Goal: Information Seeking & Learning: Learn about a topic

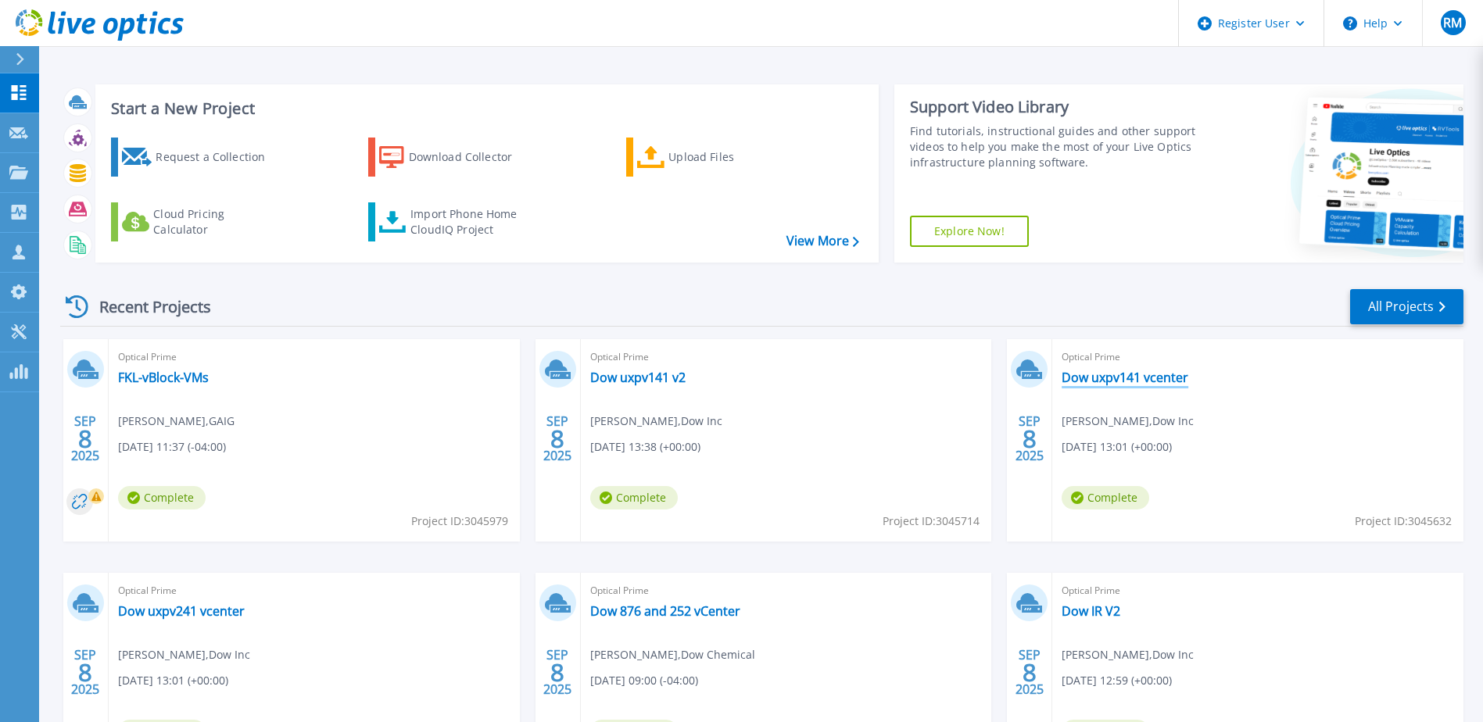
click at [1131, 375] on link "Dow uxpv141 vcenter" at bounding box center [1125, 378] width 127 height 16
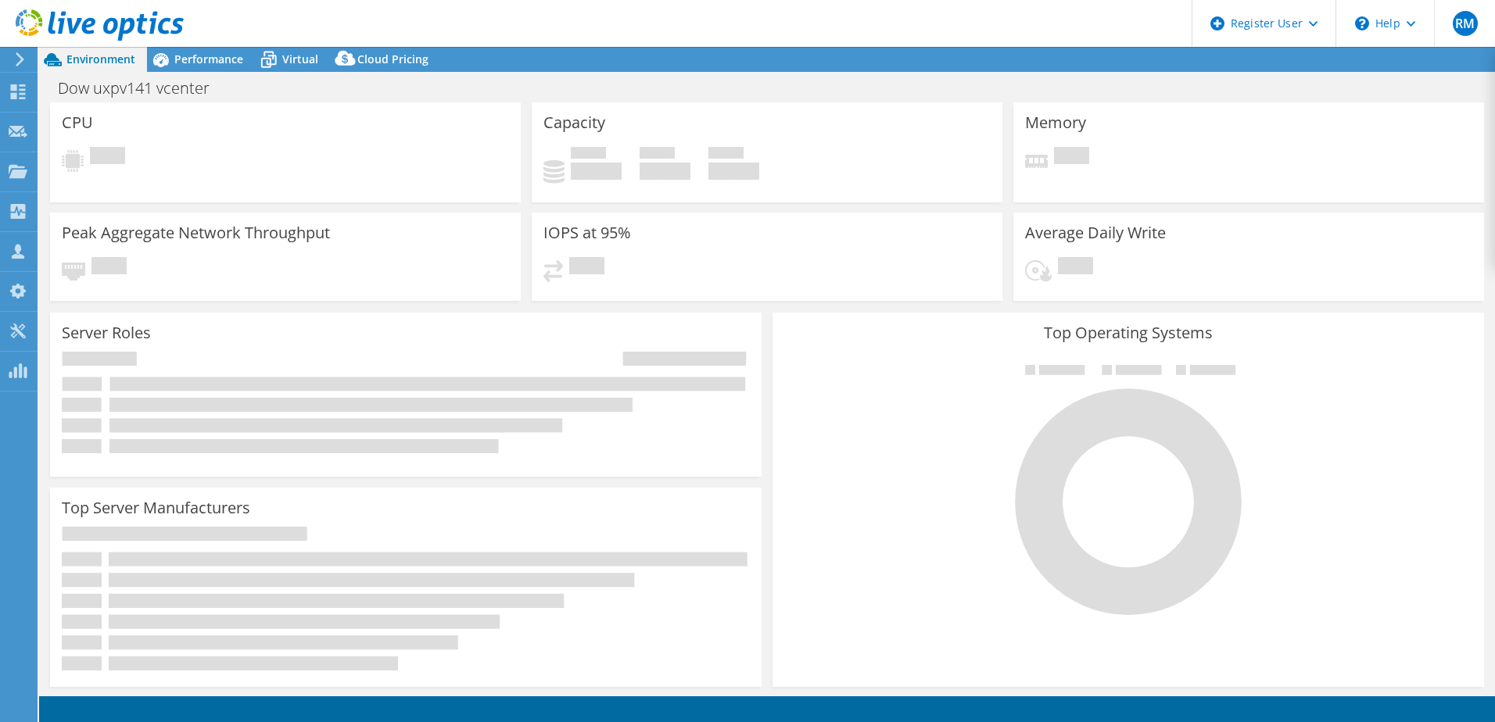
select select "USD"
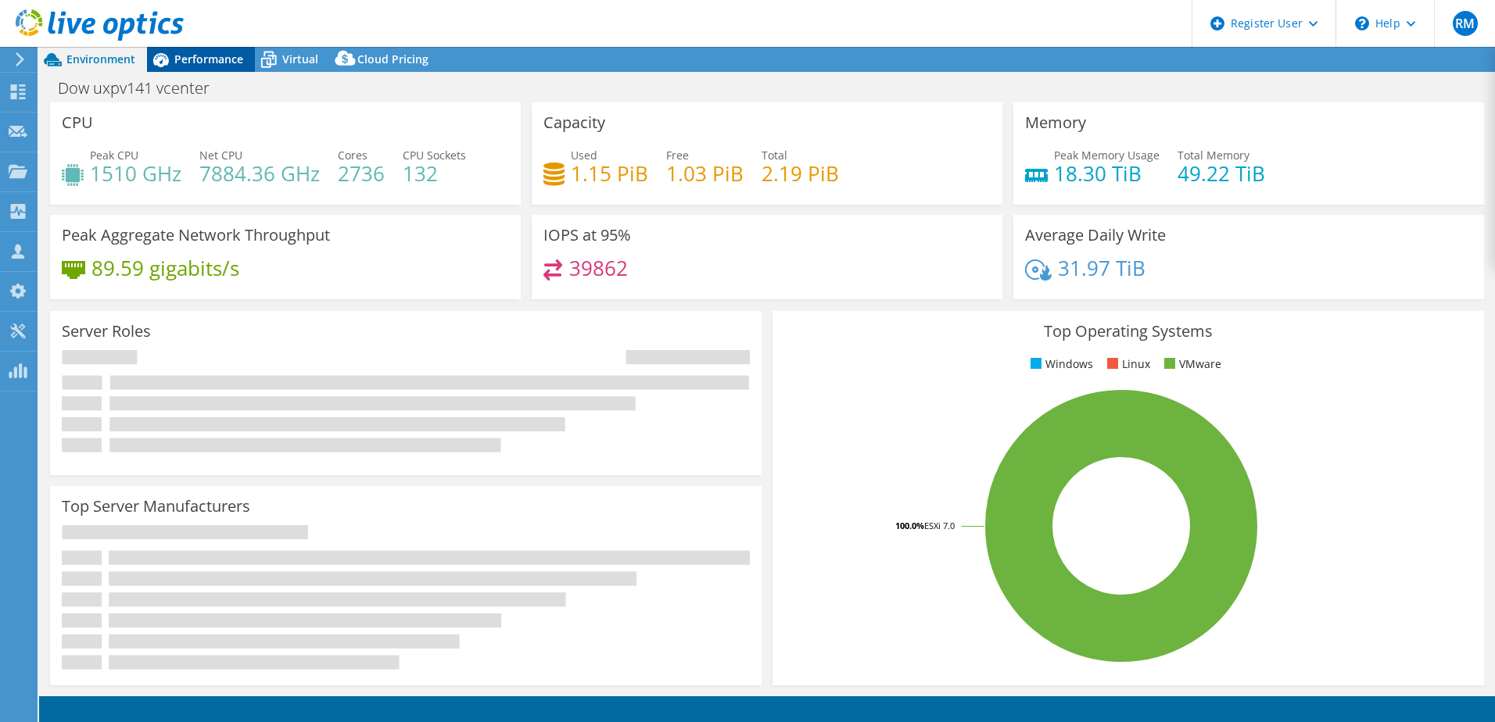
click at [198, 61] on span "Performance" at bounding box center [208, 59] width 69 height 15
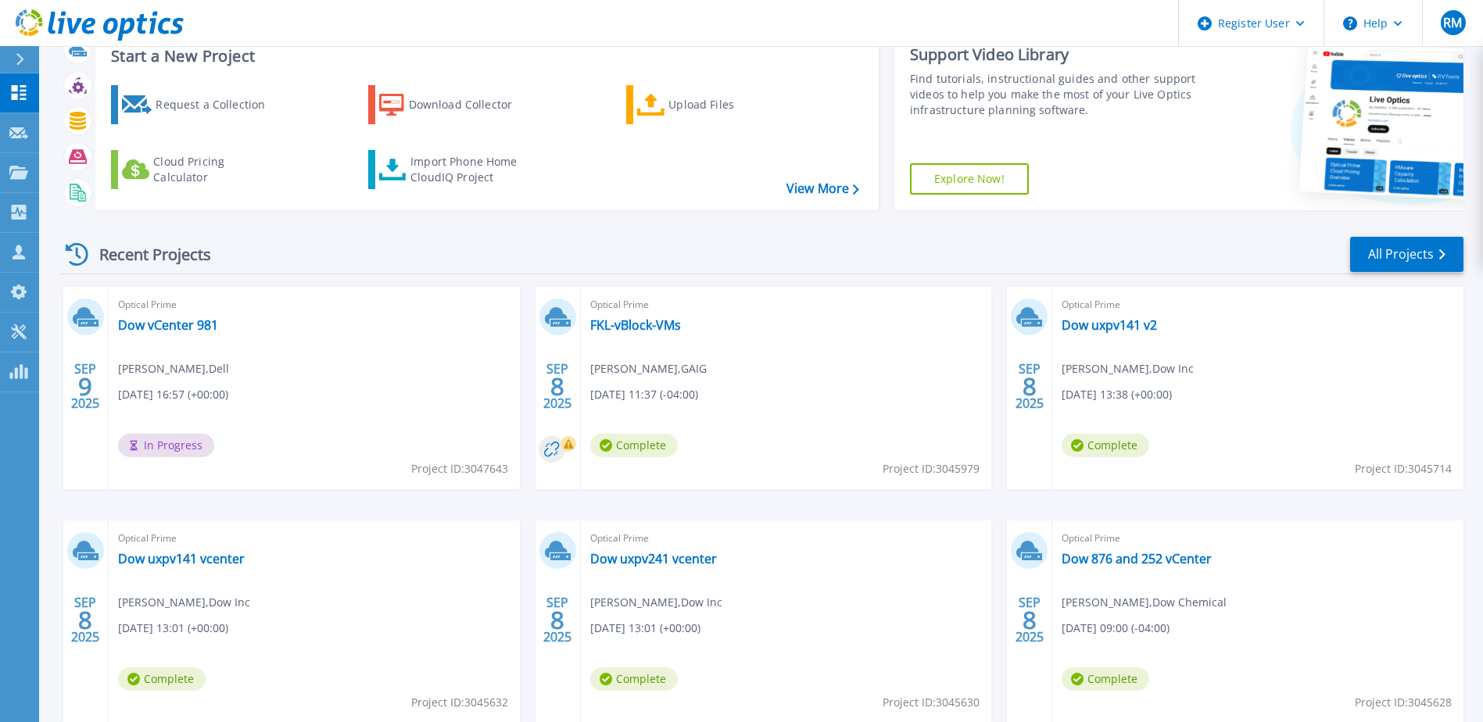
scroll to position [78, 0]
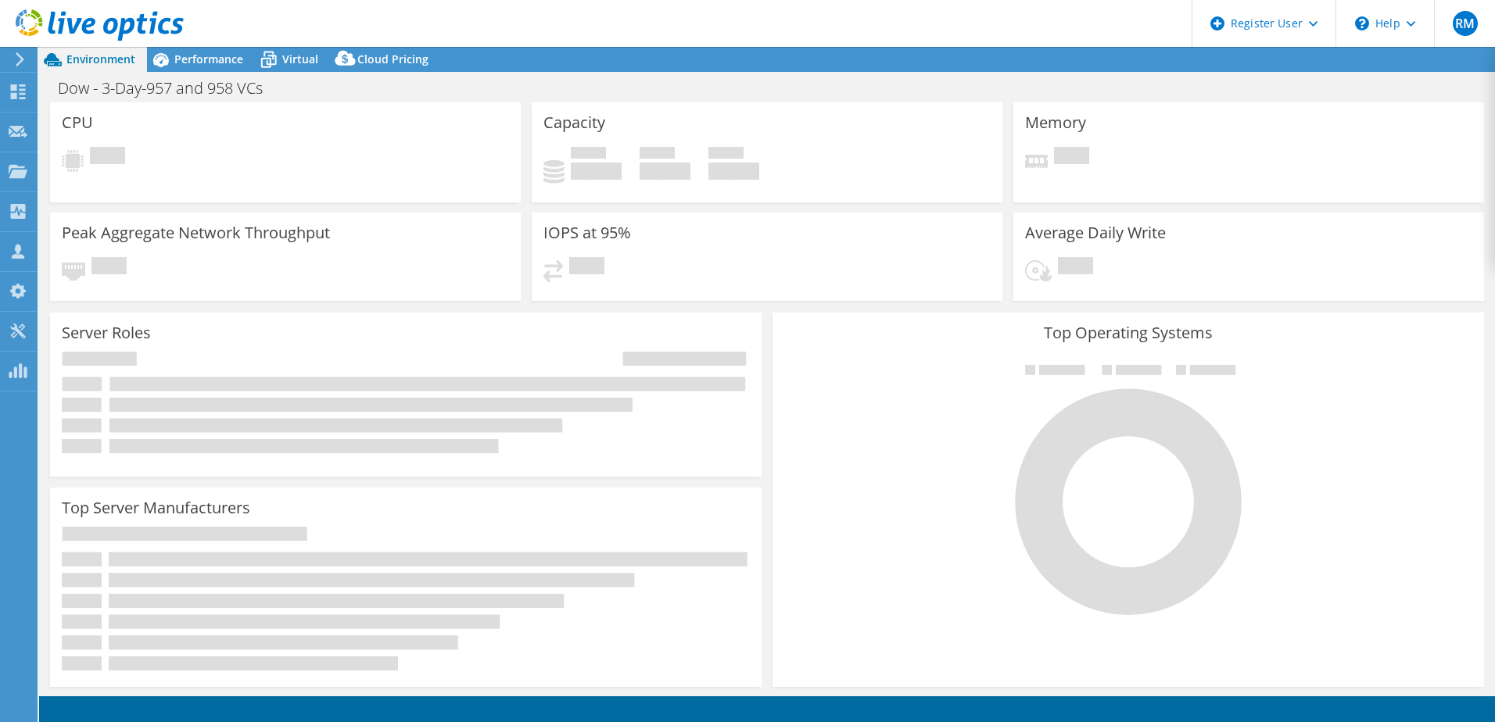
select select "USD"
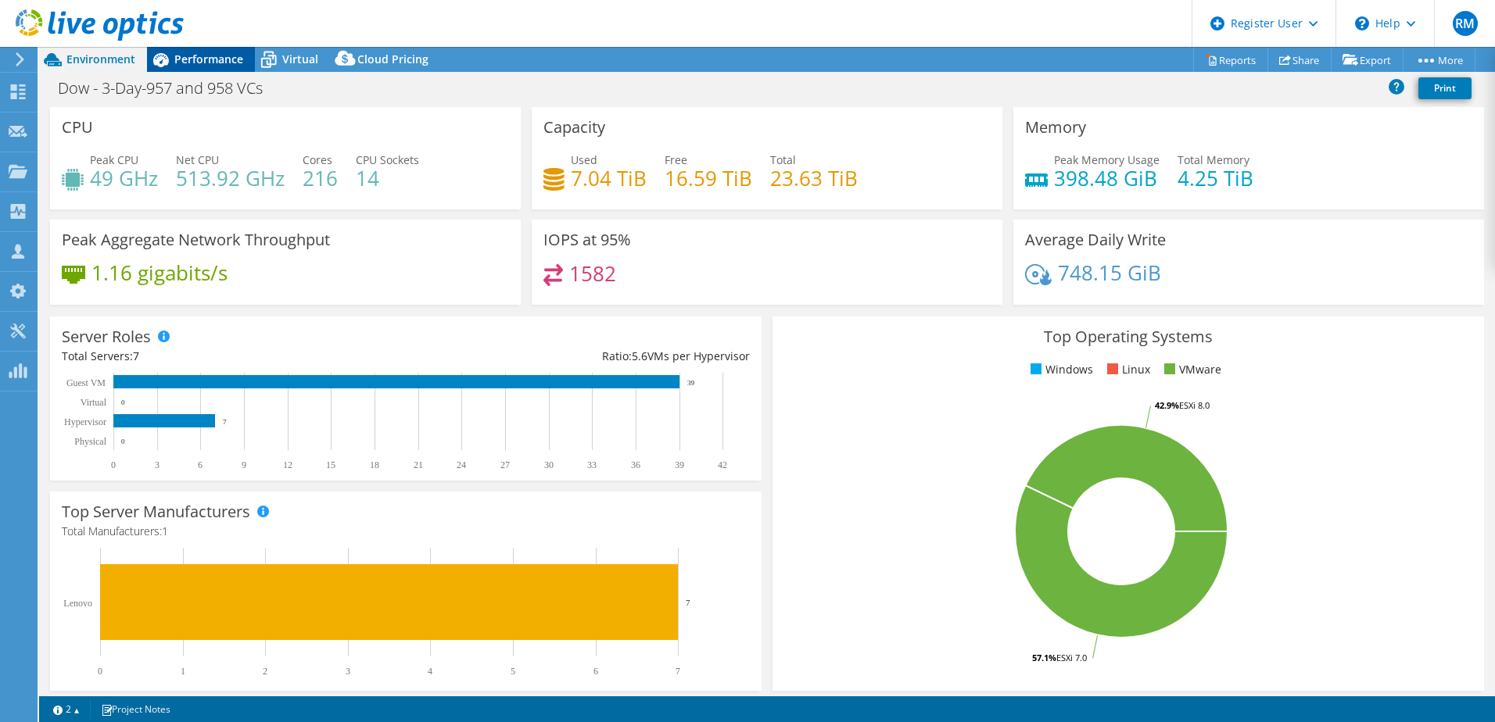
click at [206, 55] on span "Performance" at bounding box center [208, 59] width 69 height 15
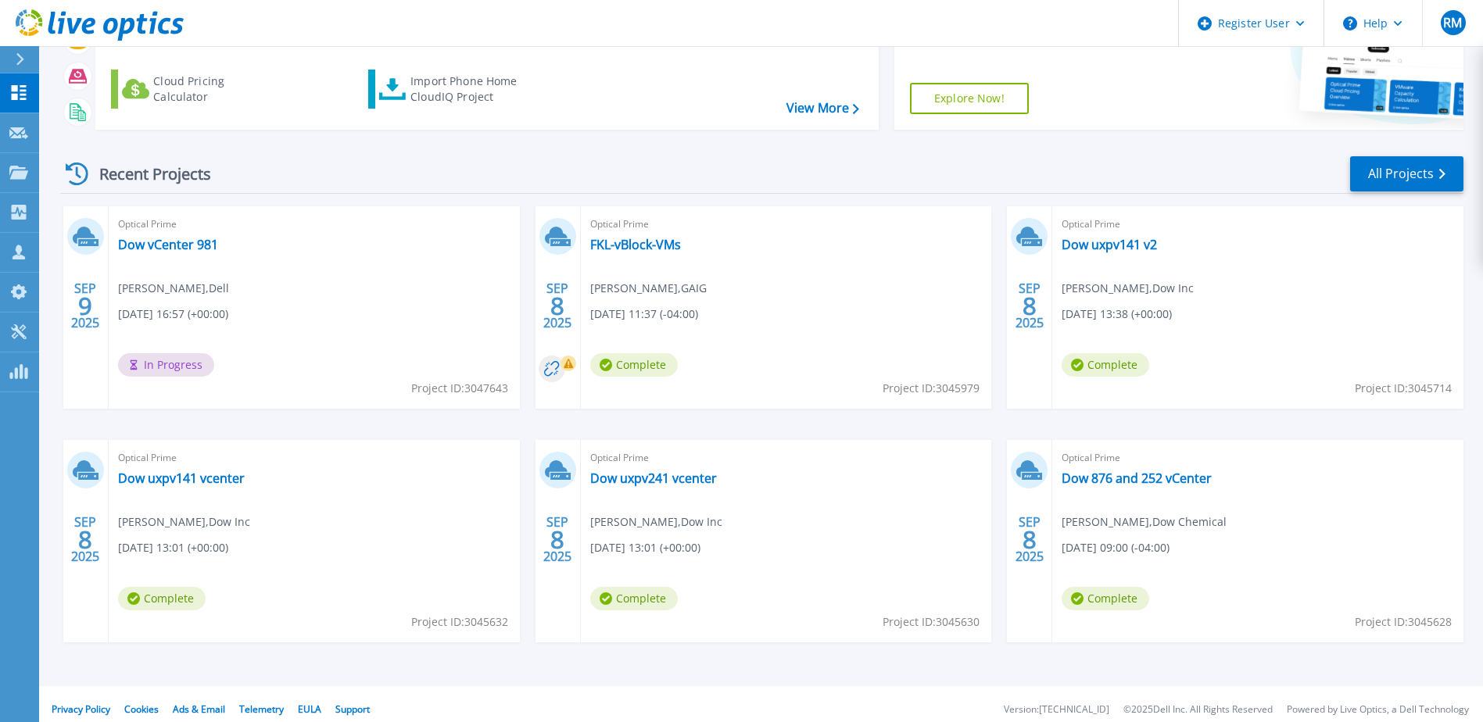
scroll to position [144, 0]
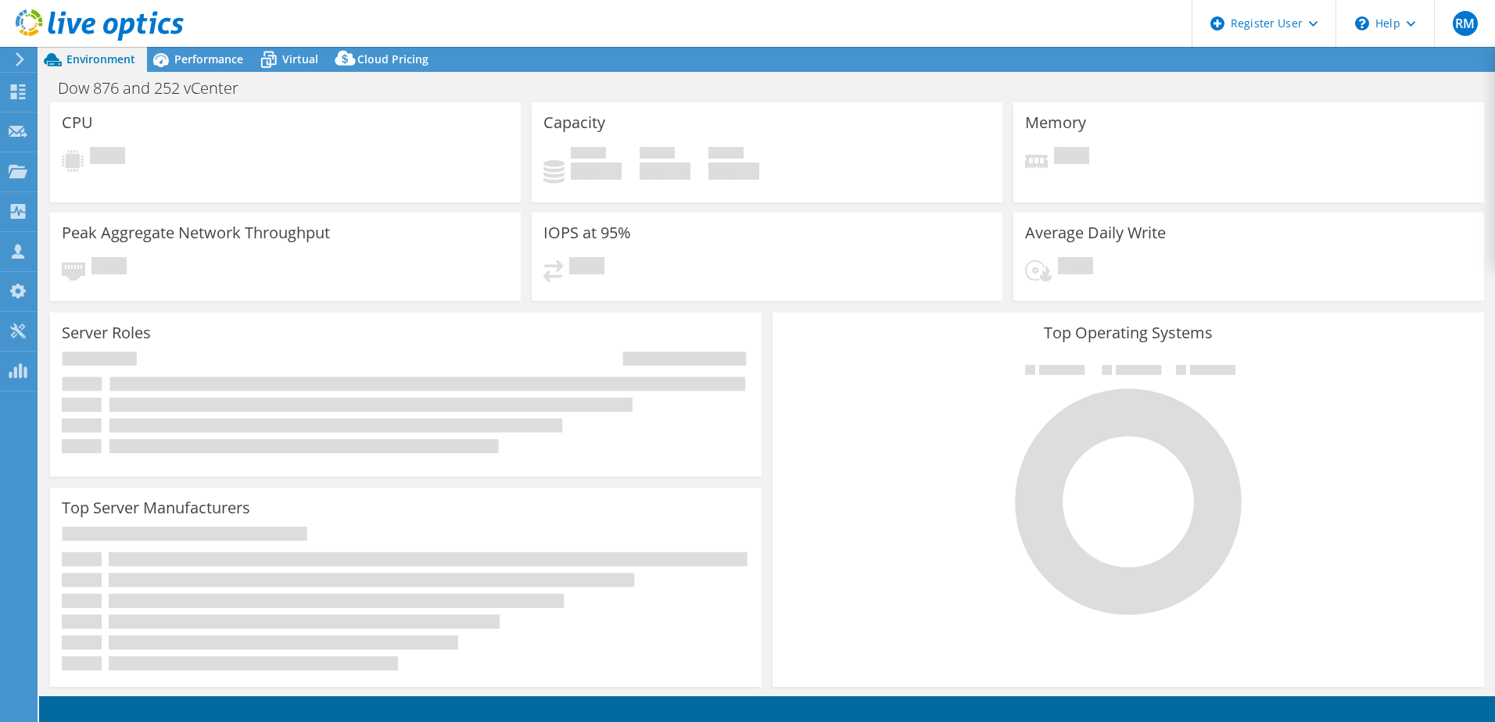
select select "USD"
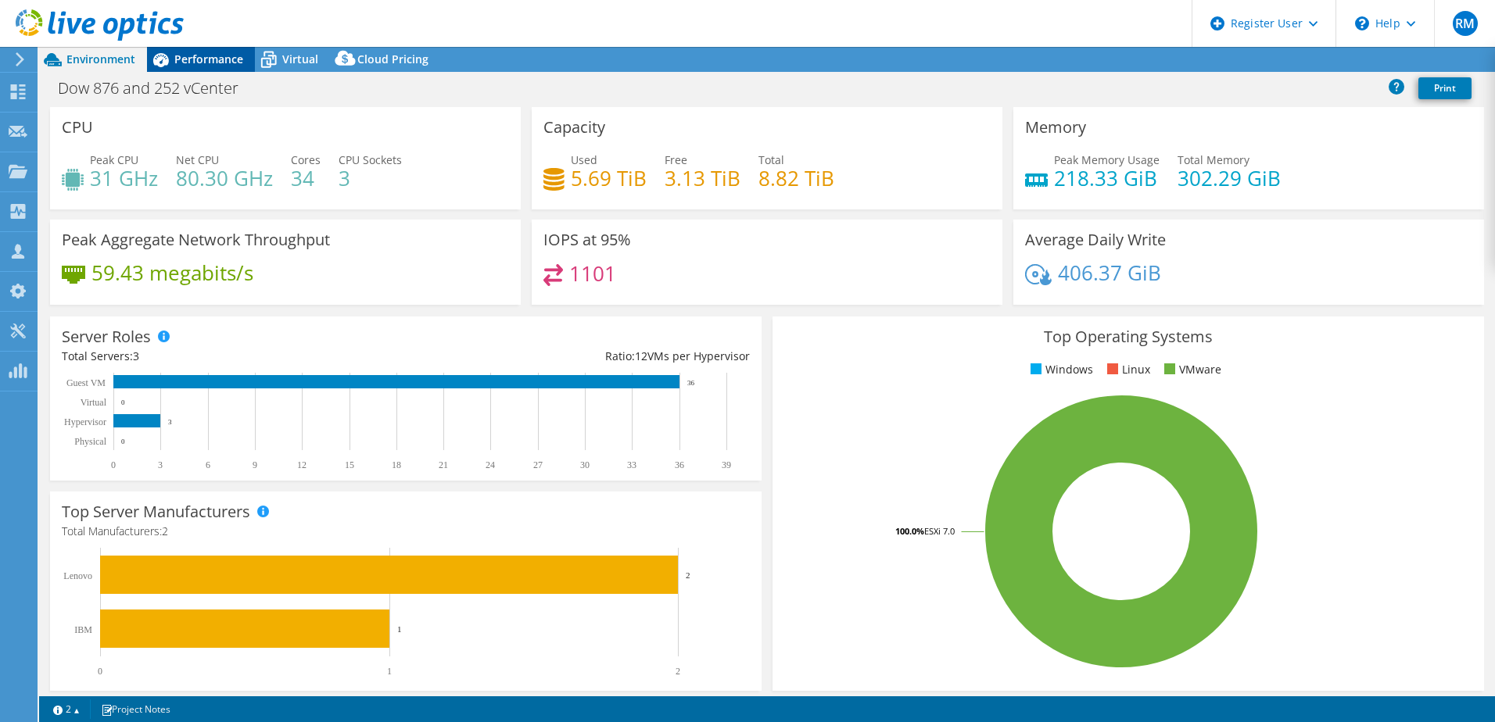
click at [217, 59] on span "Performance" at bounding box center [208, 59] width 69 height 15
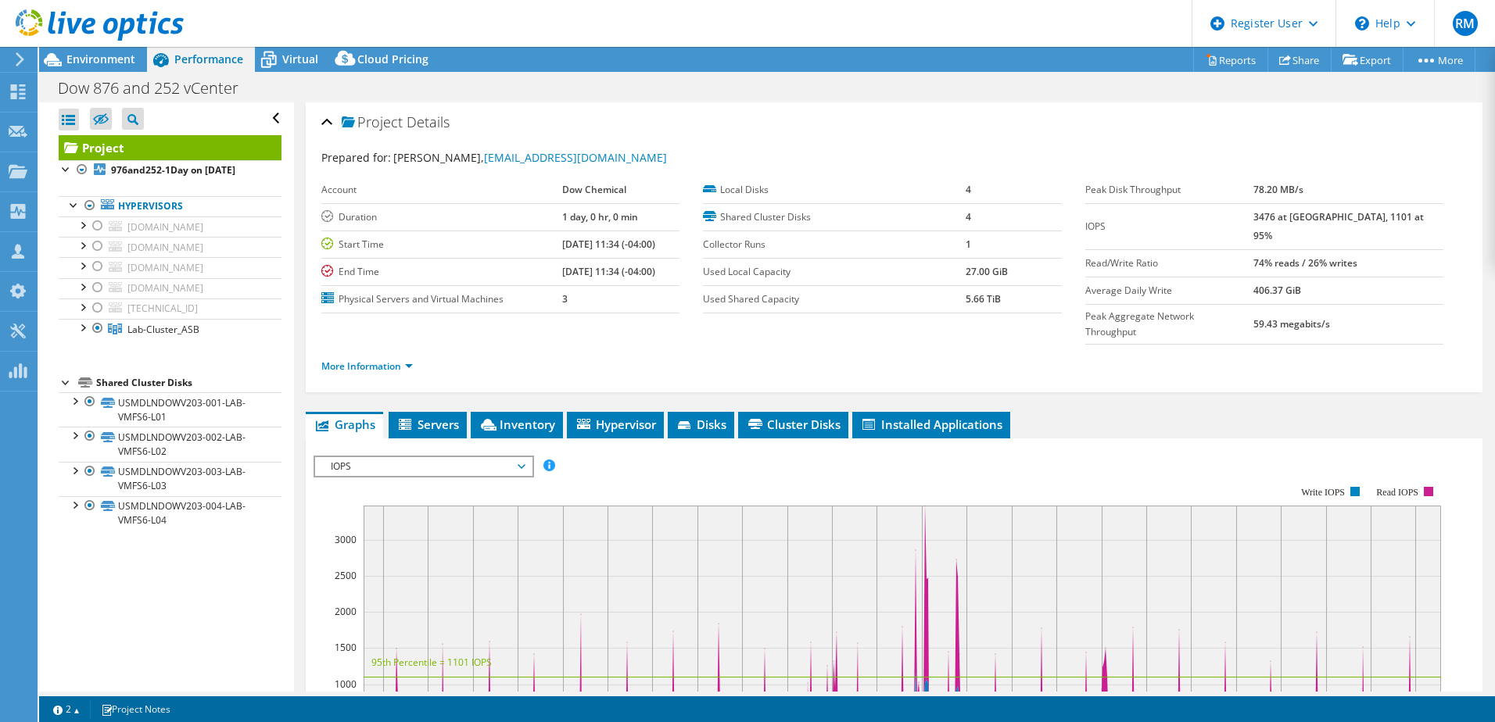
click at [690, 356] on div "More Information" at bounding box center [893, 367] width 1145 height 44
click at [84, 307] on div at bounding box center [82, 307] width 16 height 16
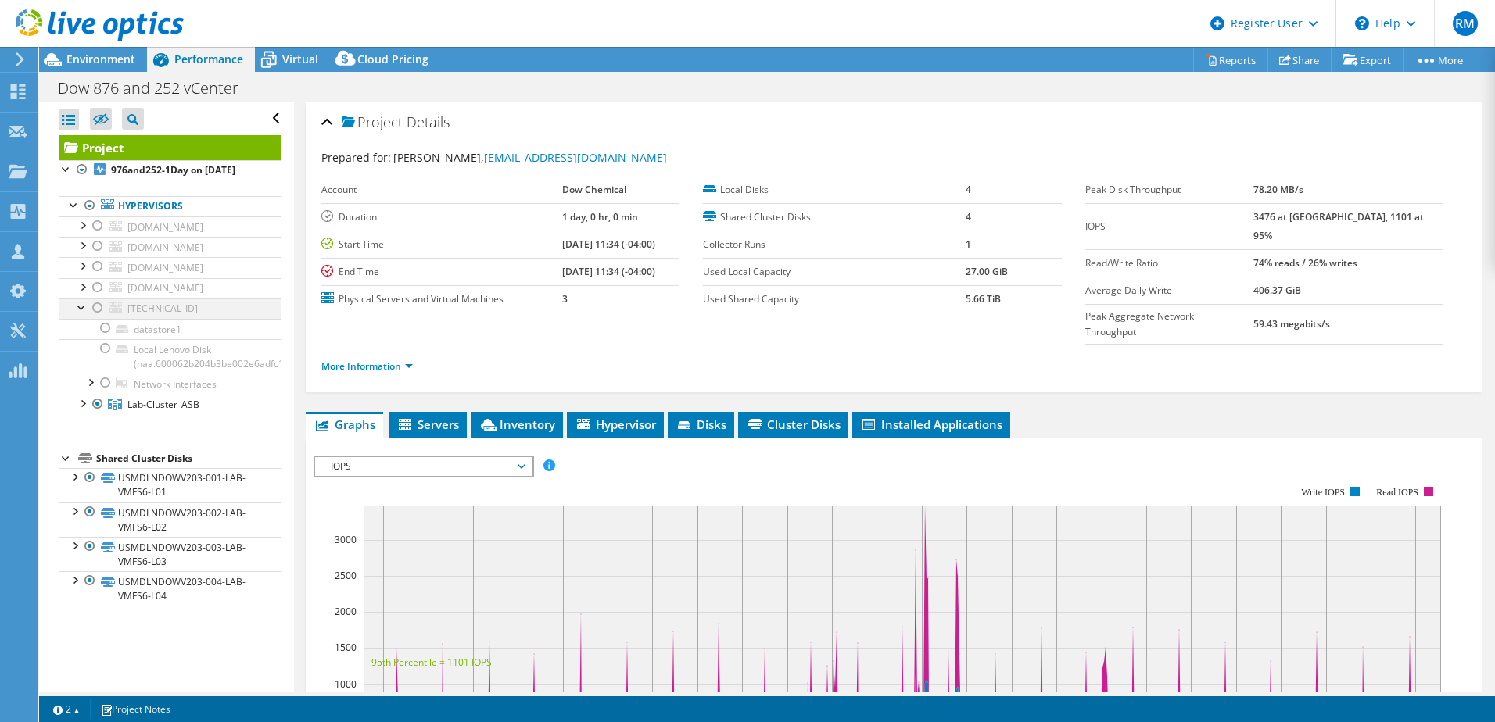
click at [84, 307] on div at bounding box center [82, 307] width 16 height 16
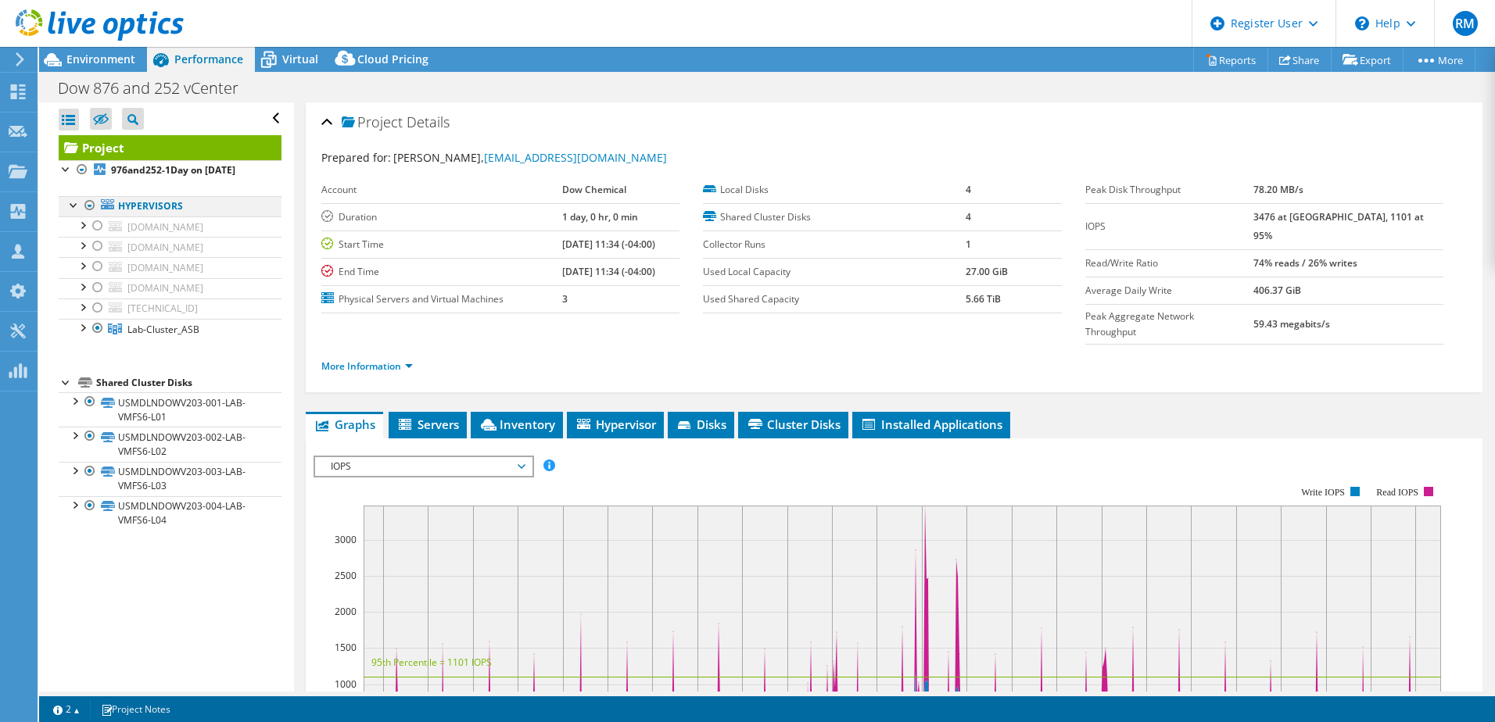
click at [89, 202] on div at bounding box center [90, 205] width 16 height 19
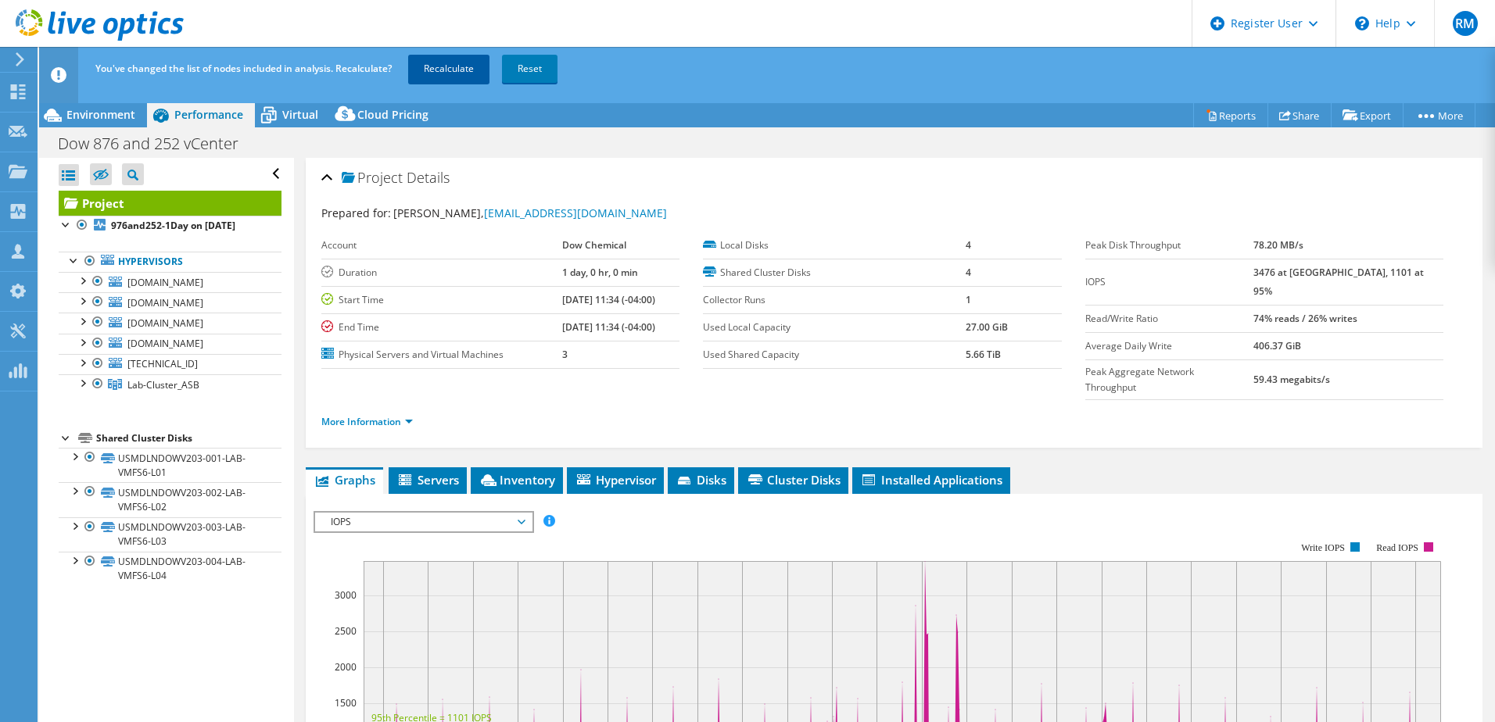
click at [433, 66] on link "Recalculate" at bounding box center [448, 69] width 81 height 28
